Goal: Transaction & Acquisition: Purchase product/service

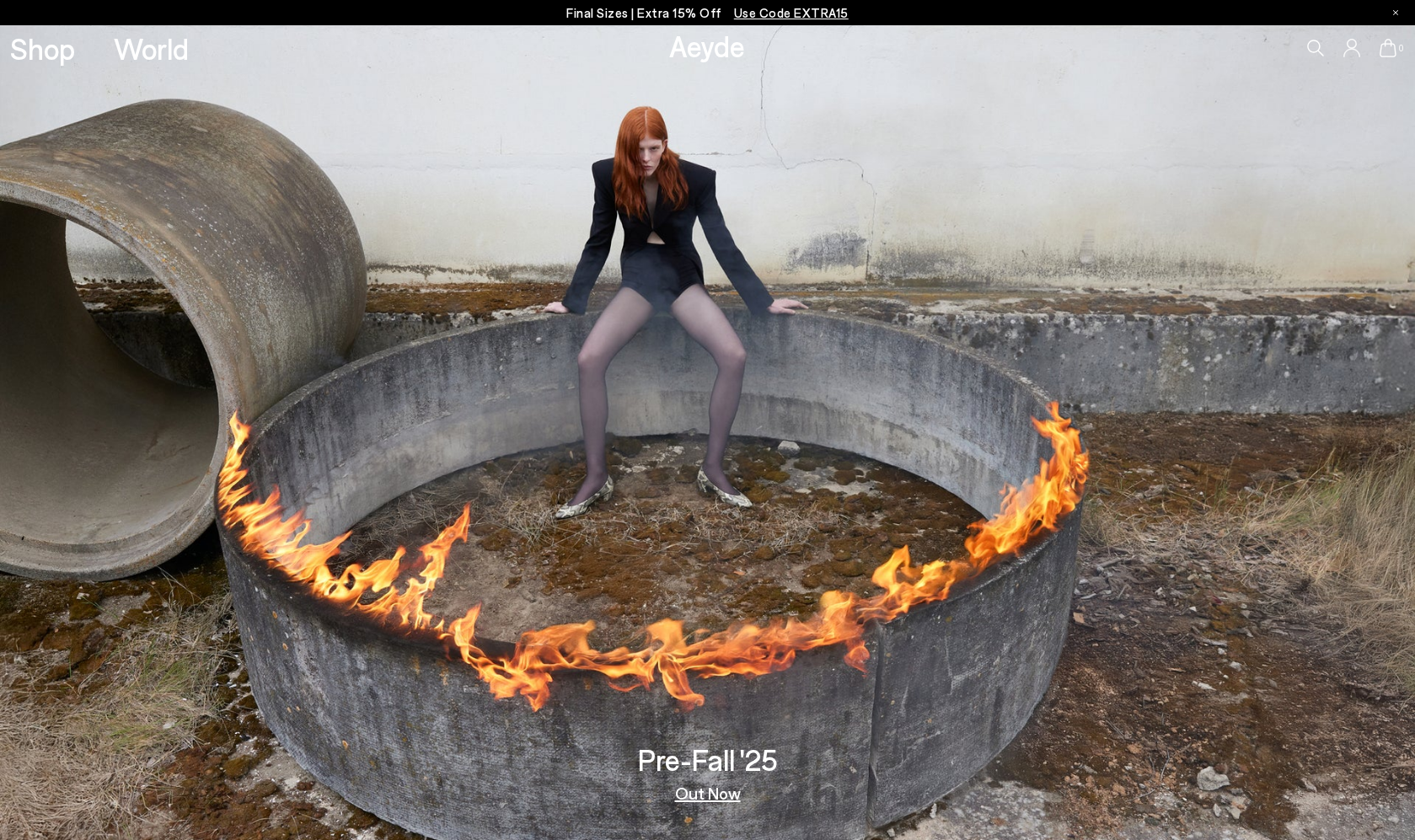
click at [52, 54] on link "Shop" at bounding box center [42, 48] width 65 height 30
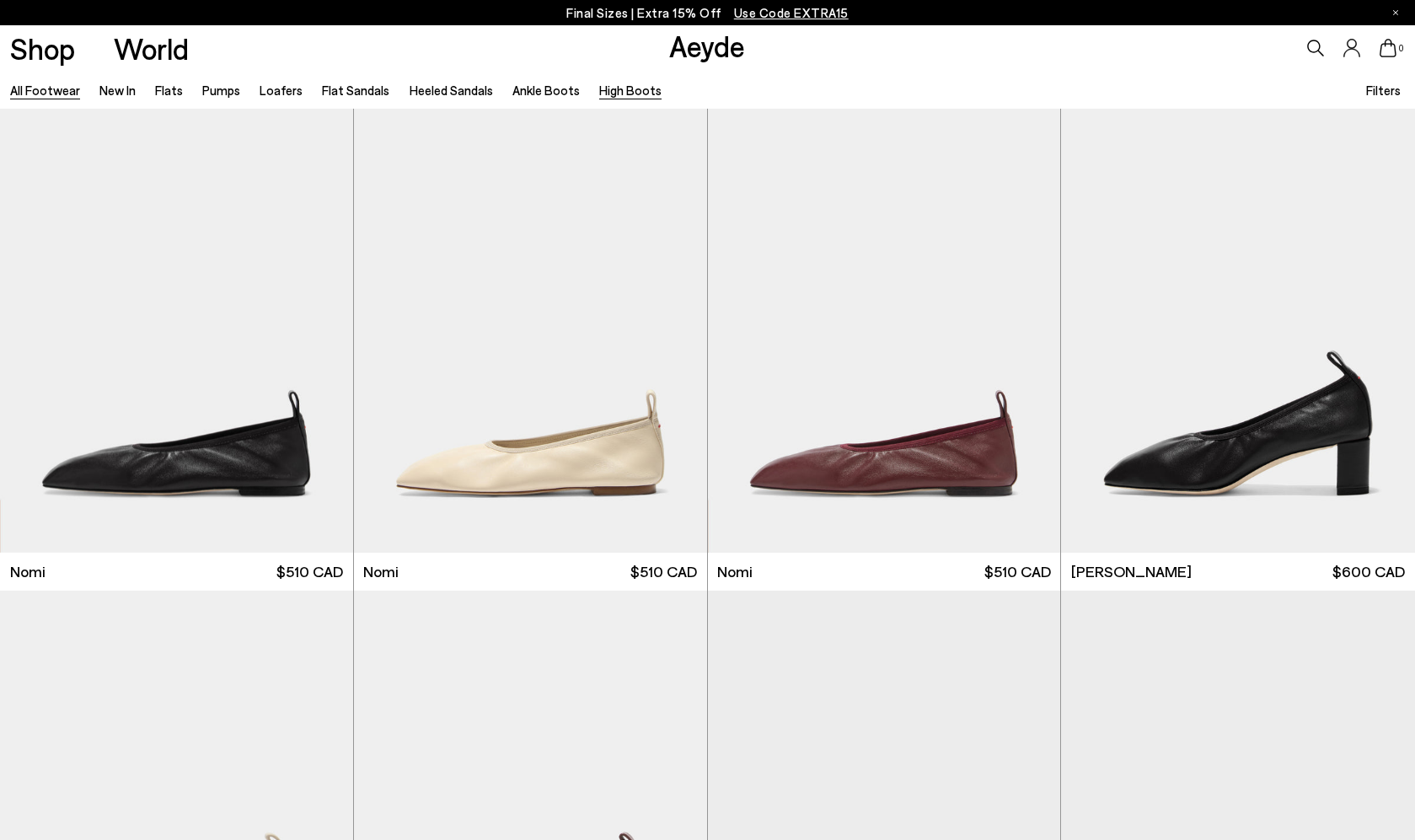
click at [619, 91] on link "High Boots" at bounding box center [630, 90] width 62 height 15
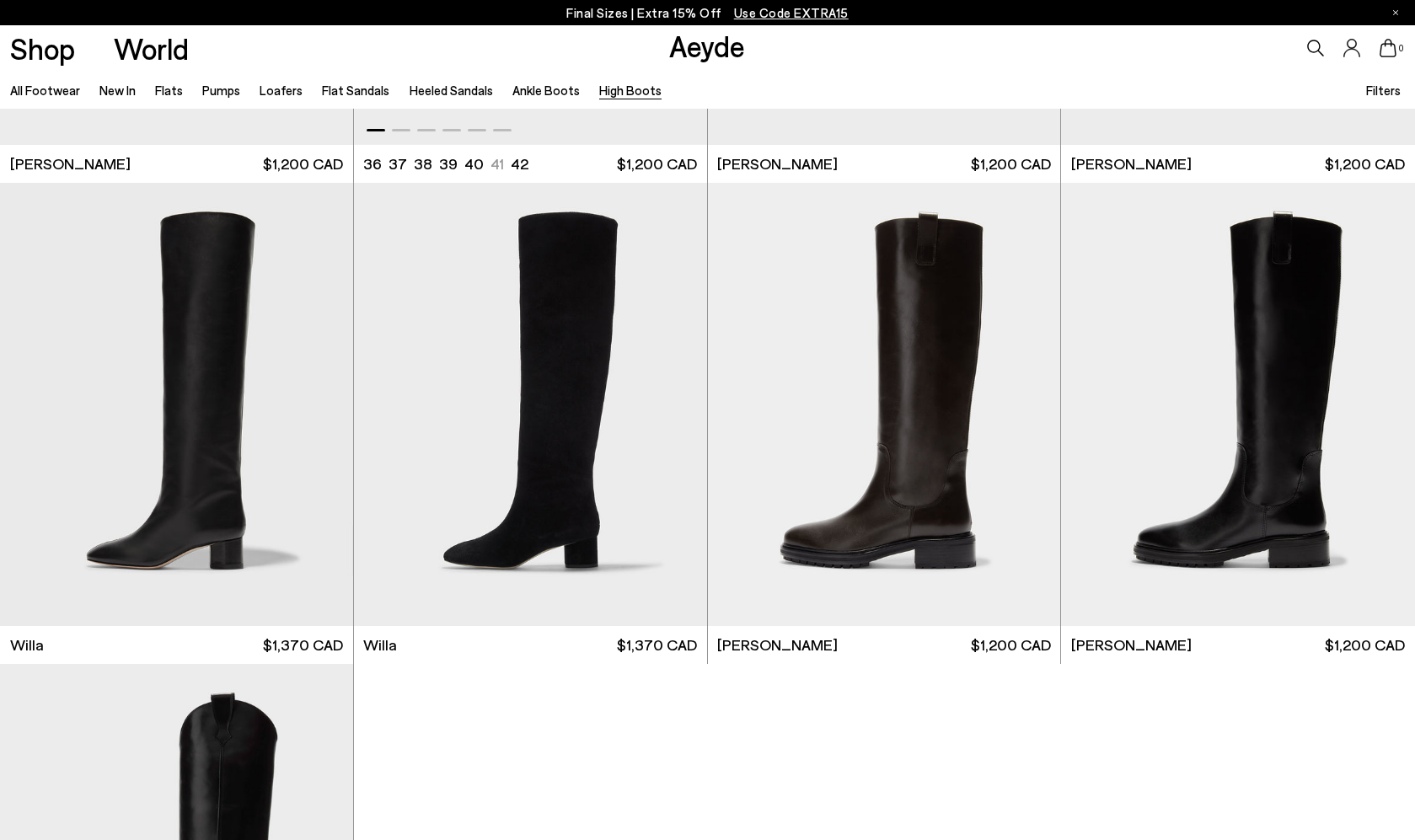
scroll to position [476, 0]
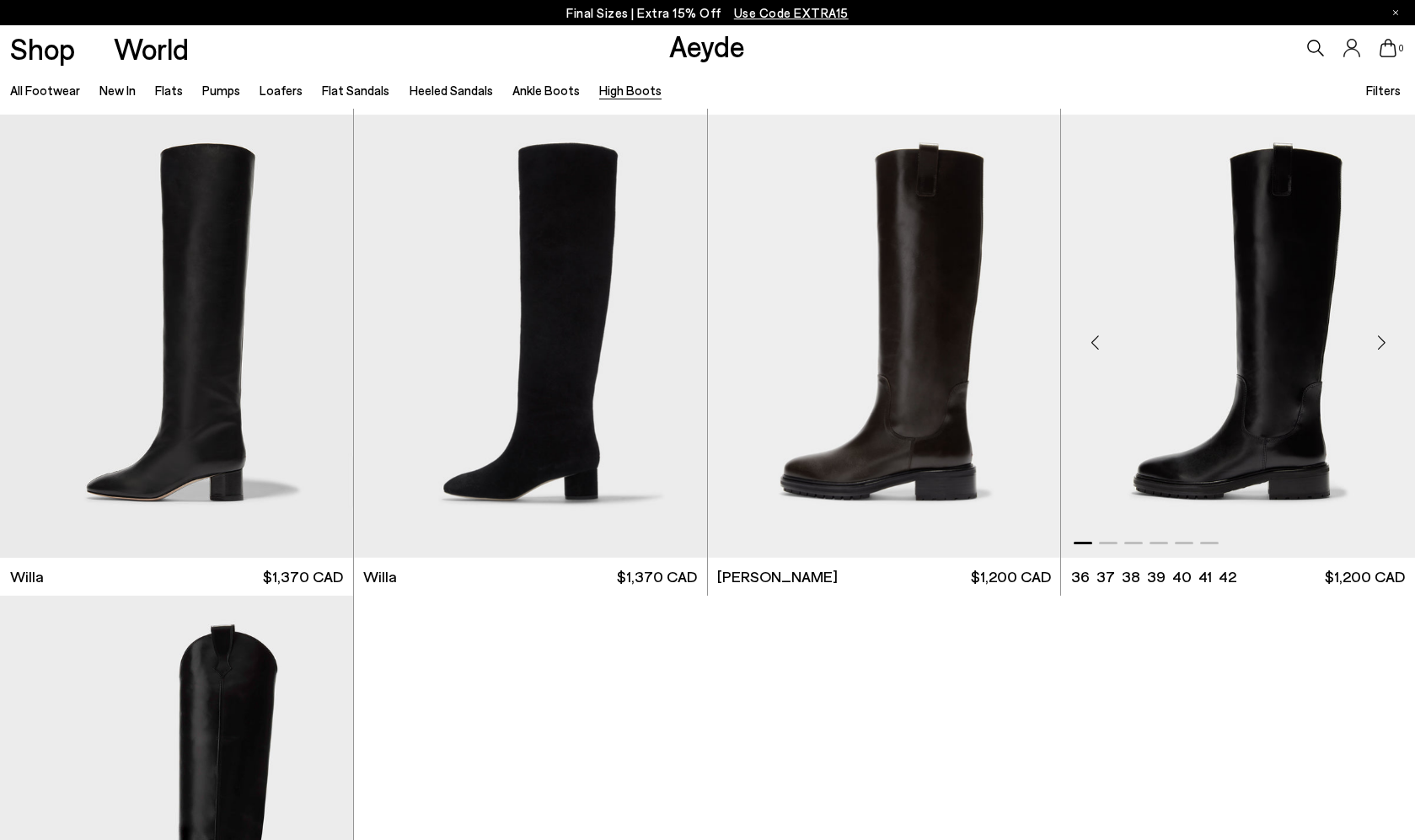
click at [1381, 340] on div "Next slide" at bounding box center [1380, 343] width 50 height 50
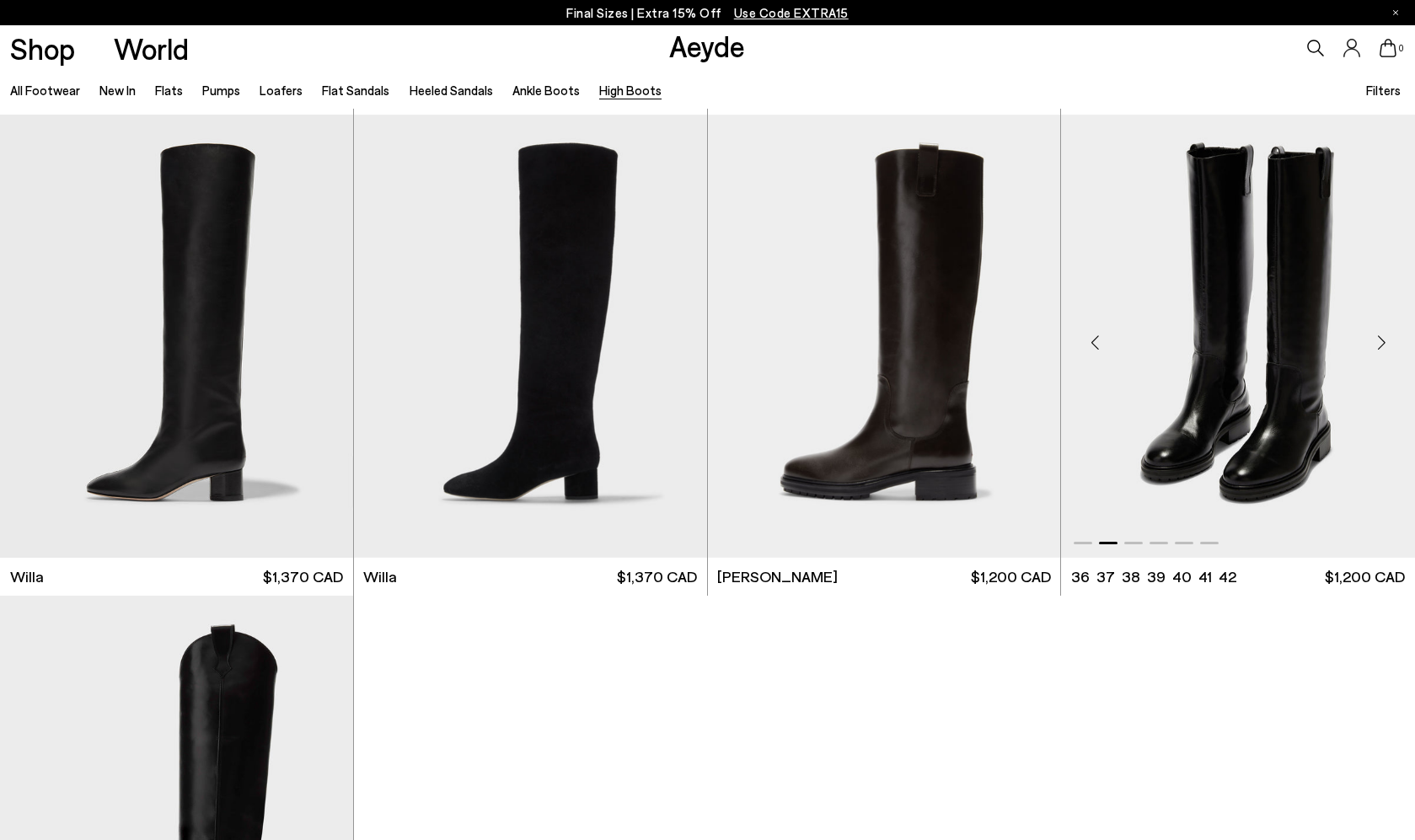
click at [1381, 340] on div "Next slide" at bounding box center [1380, 343] width 50 height 50
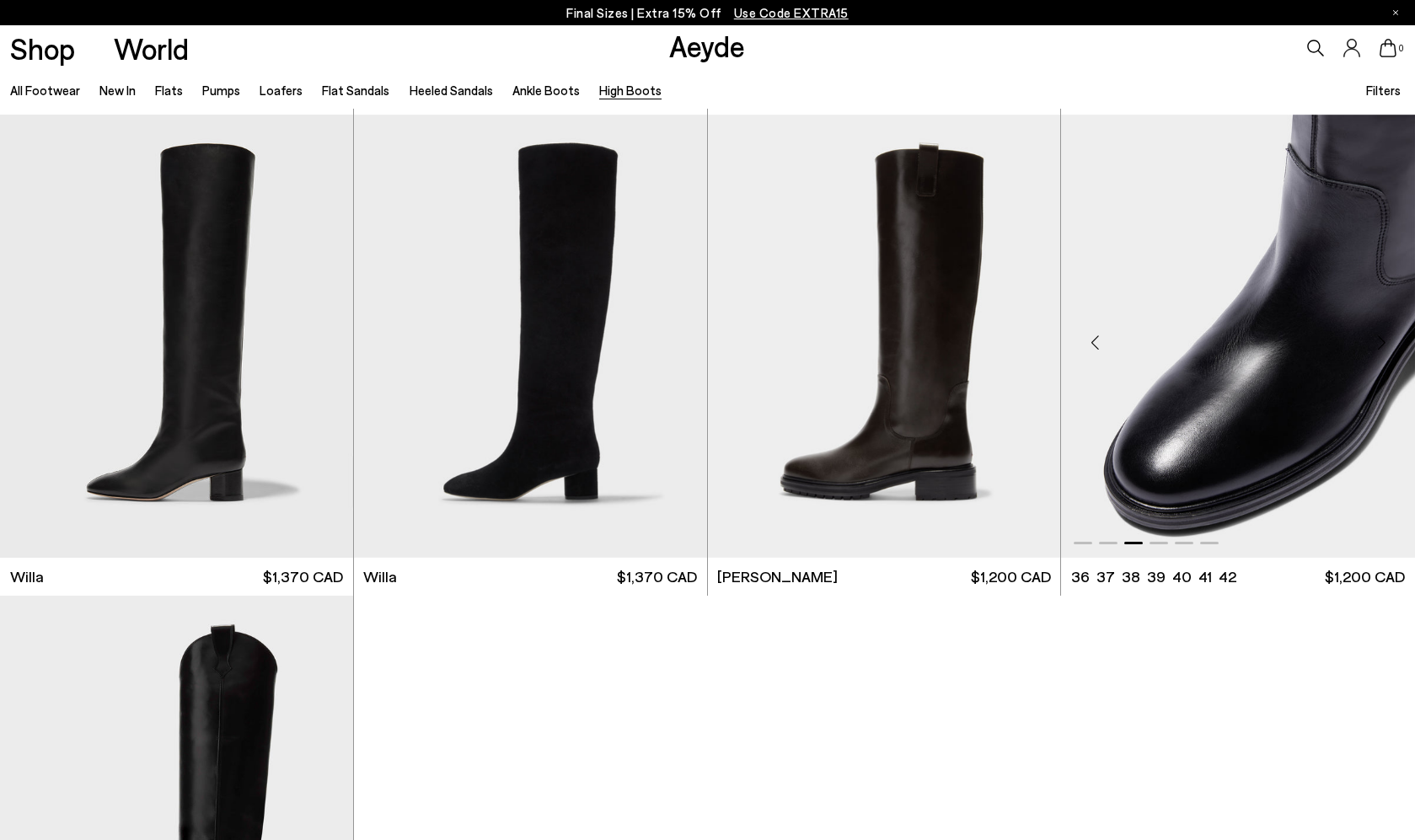
click at [1381, 340] on div "Next slide" at bounding box center [1380, 343] width 50 height 50
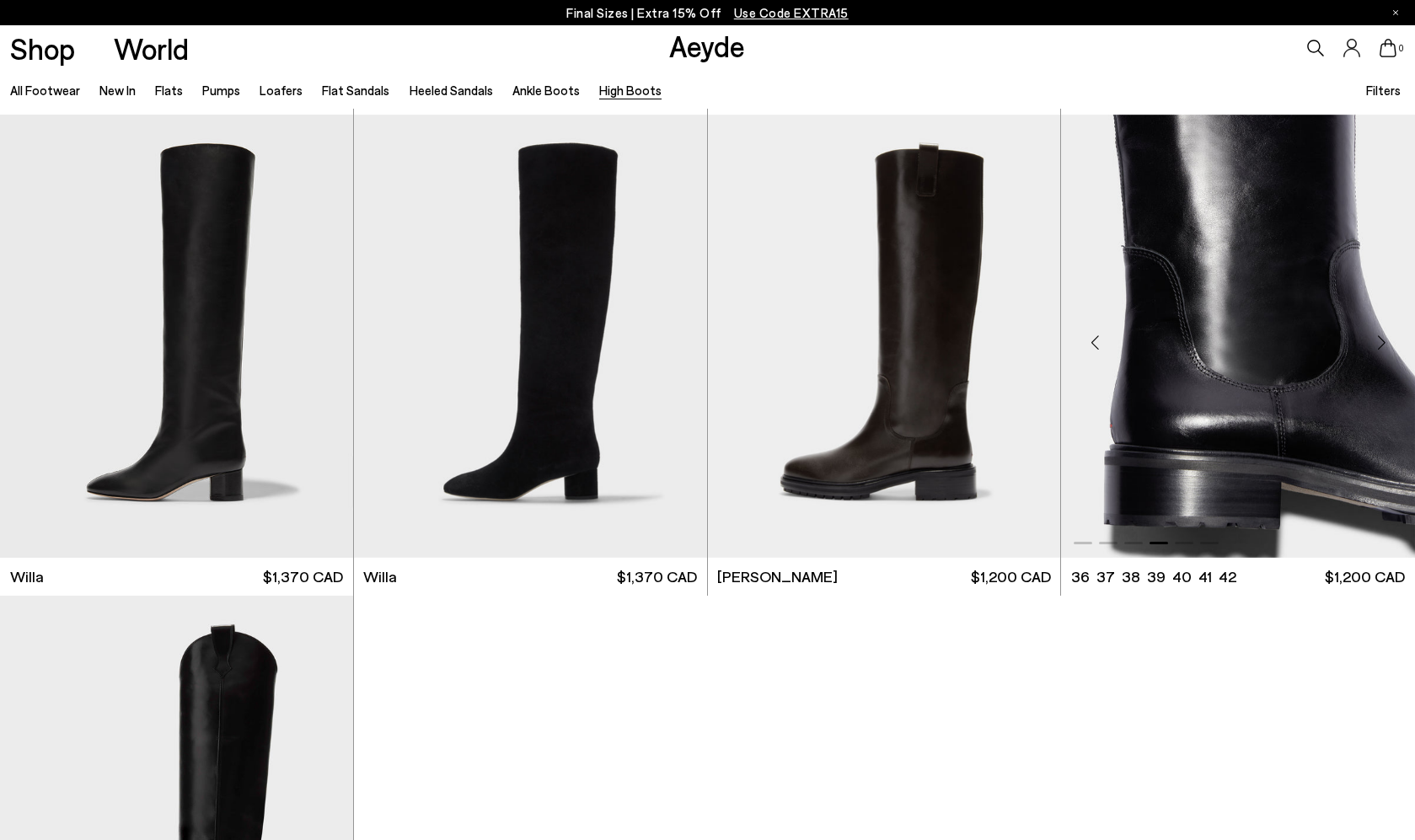
click at [1381, 340] on div "Next slide" at bounding box center [1380, 343] width 50 height 50
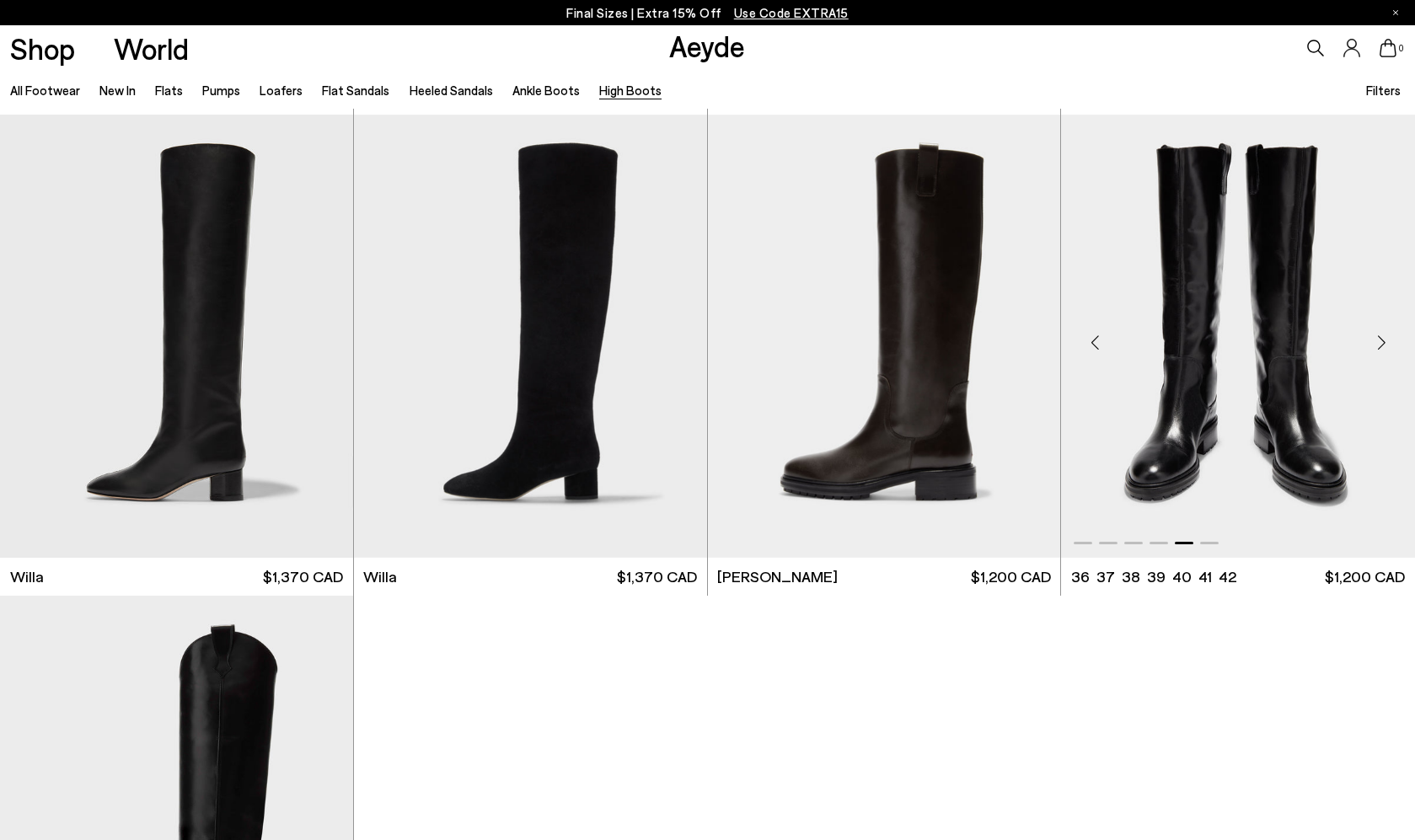
click at [1381, 340] on div "Next slide" at bounding box center [1380, 343] width 50 height 50
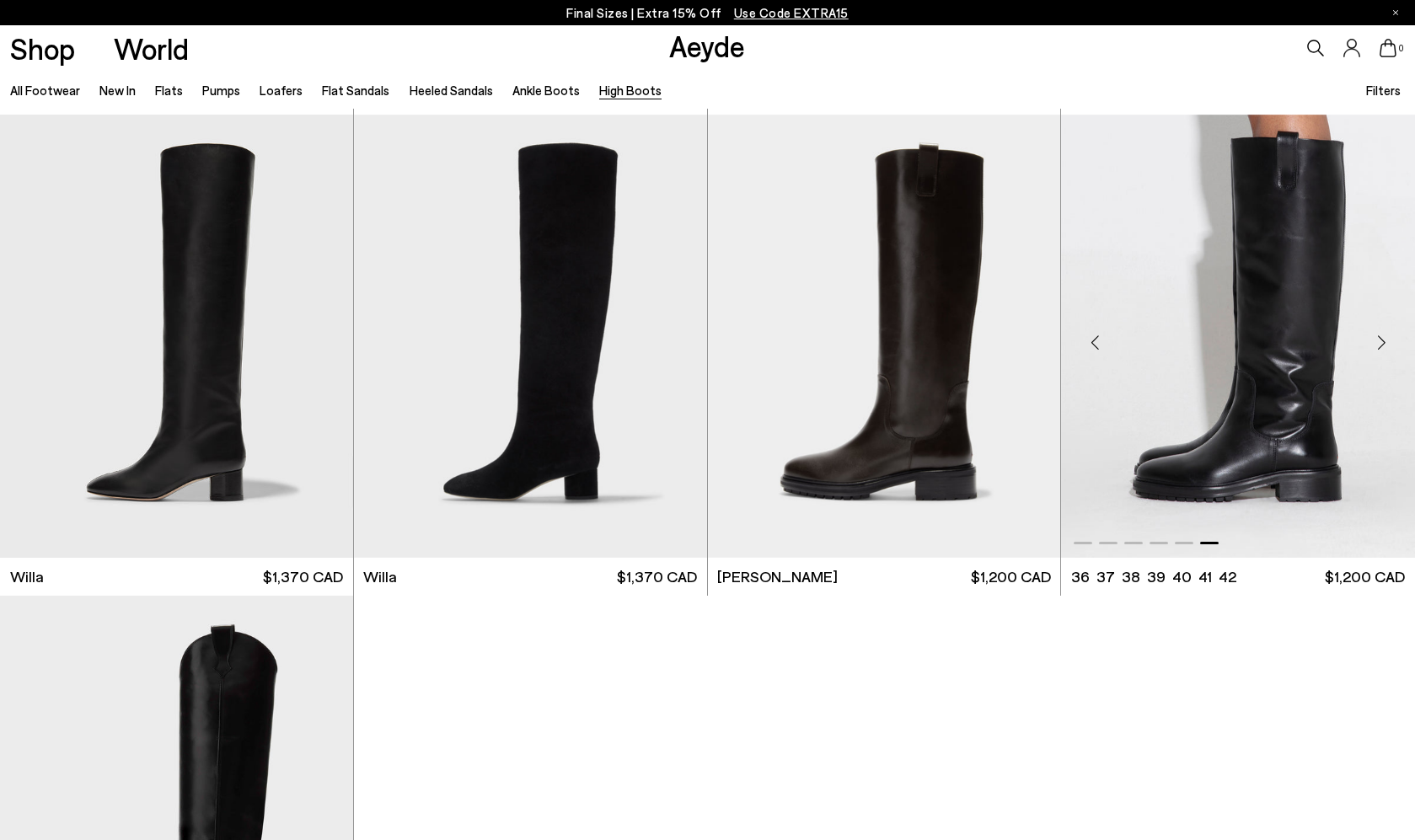
click at [1270, 371] on img "6 / 6" at bounding box center [1238, 336] width 354 height 443
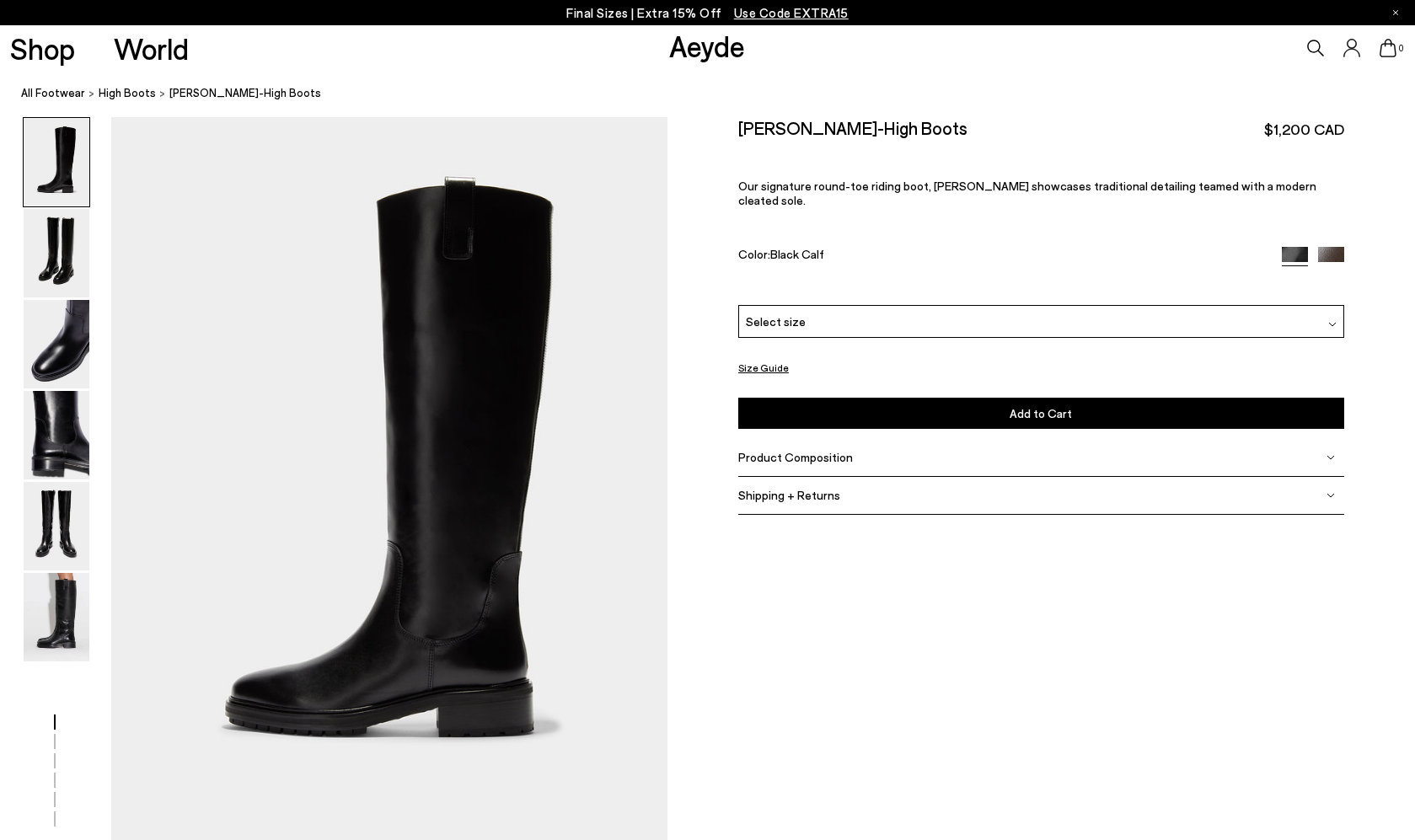
click at [1171, 305] on div "Select size" at bounding box center [1042, 321] width 606 height 33
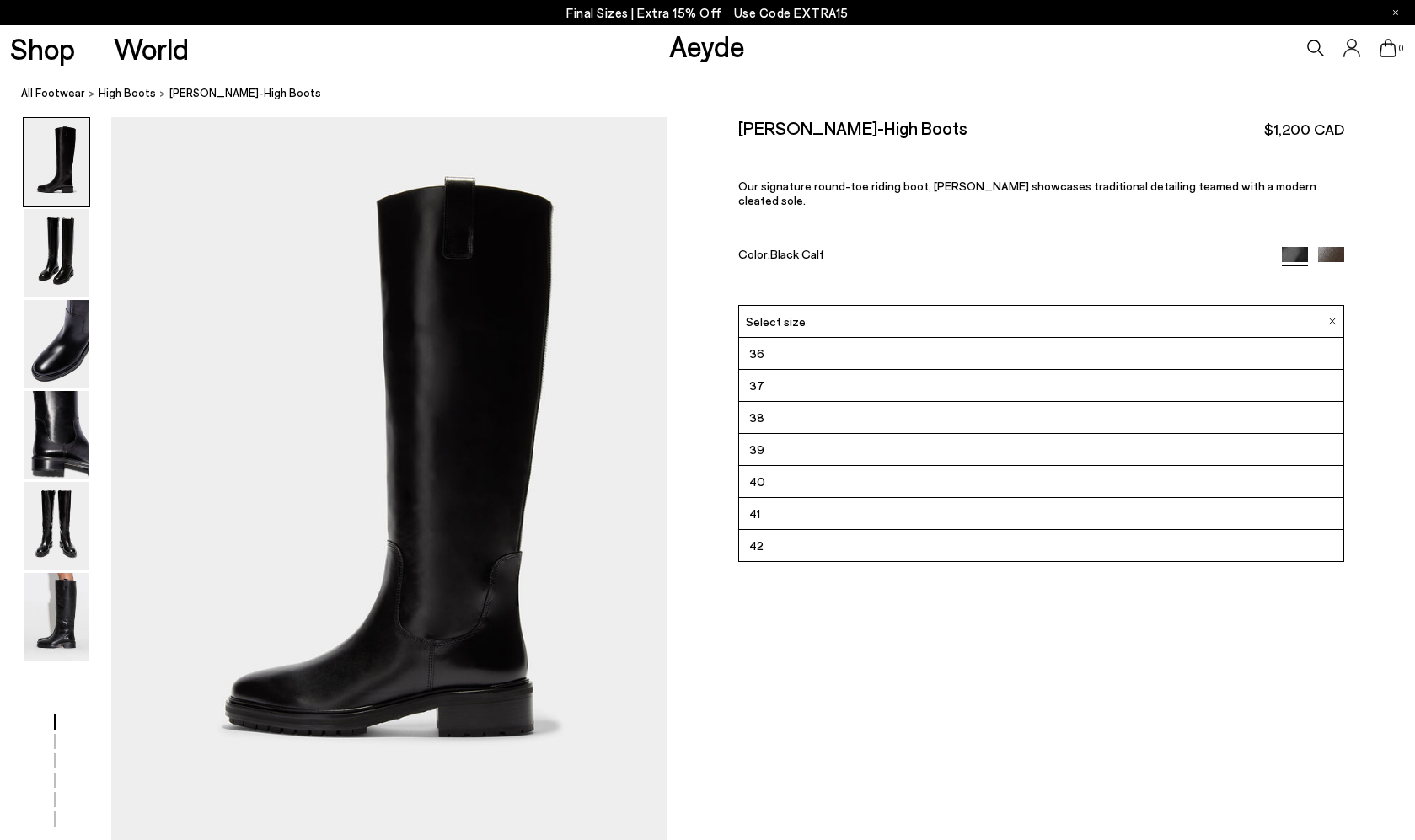
click at [1112, 402] on li "38" at bounding box center [1042, 418] width 604 height 32
